Goal: Task Accomplishment & Management: Manage account settings

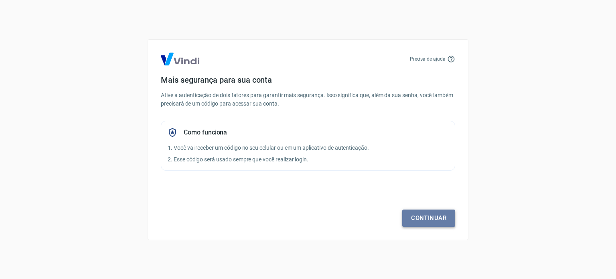
click at [425, 226] on link "Continuar" at bounding box center [428, 217] width 53 height 17
